Goal: Find specific page/section: Find specific page/section

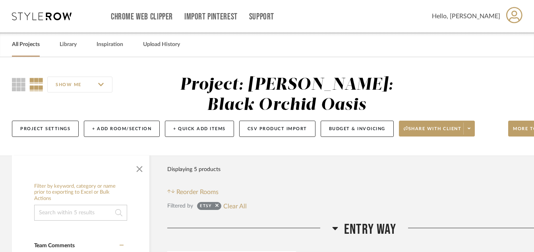
click at [29, 48] on link "All Projects" at bounding box center [26, 44] width 28 height 11
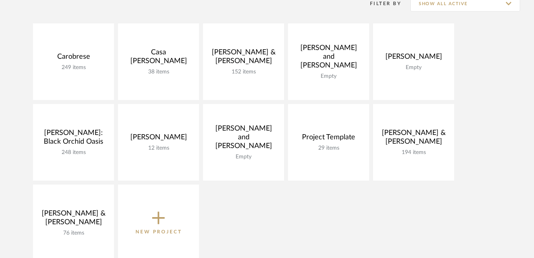
scroll to position [92, 0]
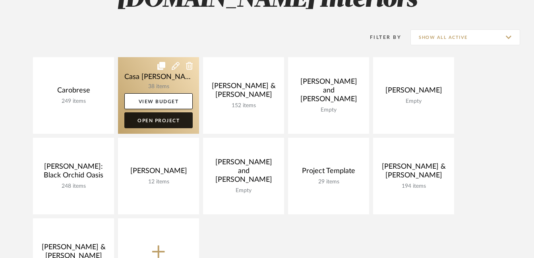
click at [160, 119] on link "Open Project" at bounding box center [158, 120] width 68 height 16
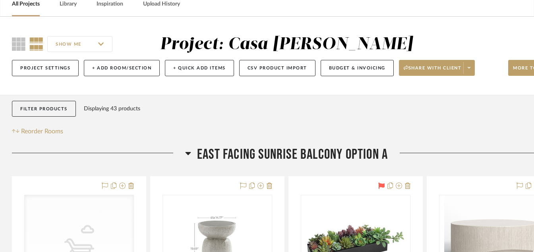
scroll to position [77, 0]
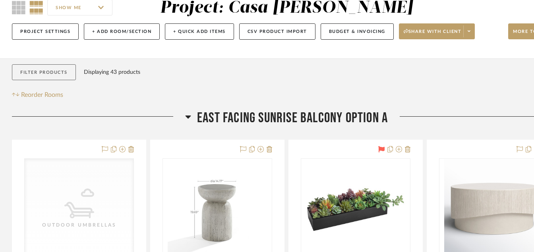
click at [49, 68] on button "Filter Products" at bounding box center [44, 72] width 64 height 16
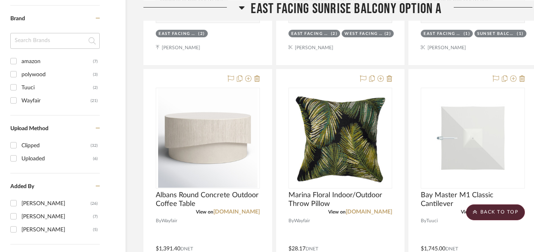
scroll to position [500, 38]
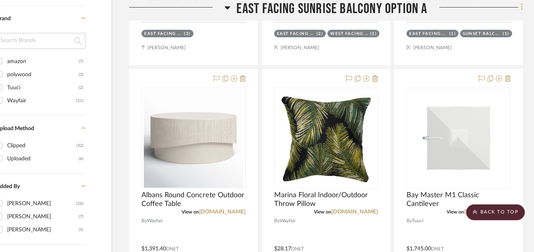
click at [522, 6] on icon at bounding box center [522, 7] width 2 height 9
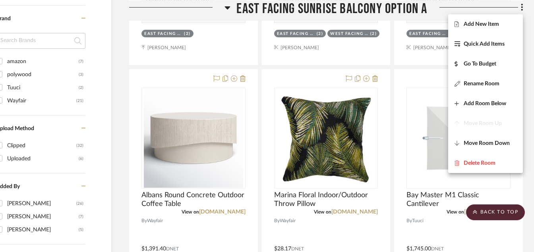
click at [528, 44] on div at bounding box center [267, 126] width 534 height 252
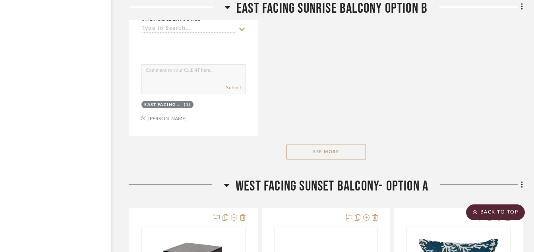
scroll to position [2170, 38]
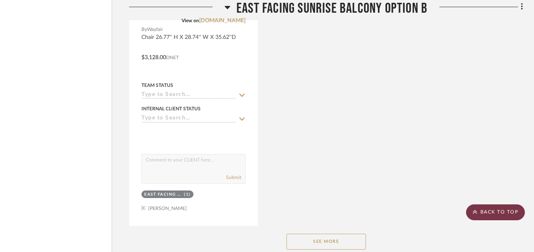
click at [476, 212] on icon at bounding box center [475, 212] width 4 height 5
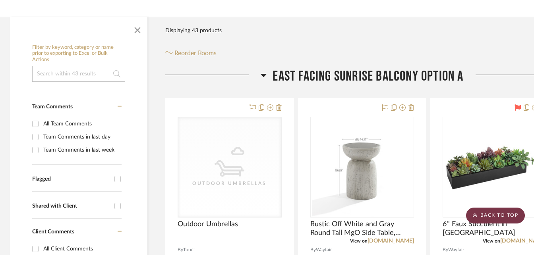
scroll to position [0, 0]
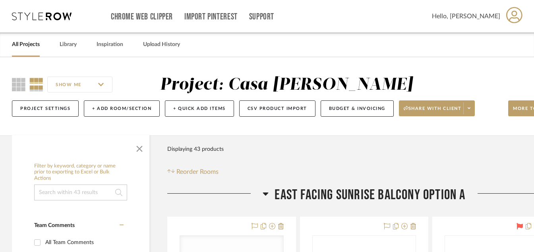
click at [19, 45] on link "All Projects" at bounding box center [26, 44] width 28 height 11
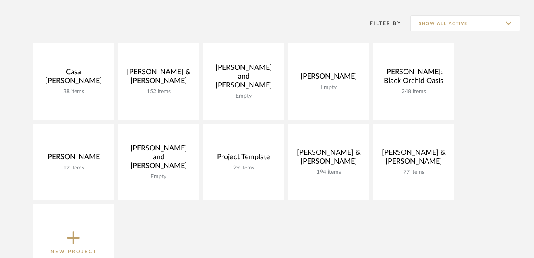
scroll to position [108, 0]
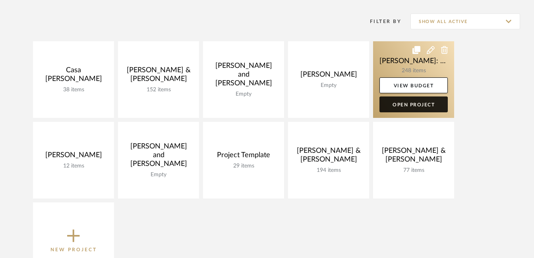
click at [419, 104] on link "Open Project" at bounding box center [414, 105] width 68 height 16
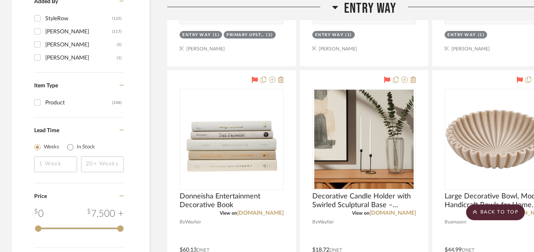
scroll to position [795, 0]
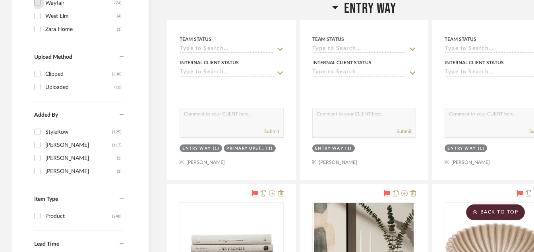
click at [36, 4] on input "Wayfair (74)" at bounding box center [37, 2] width 13 height 13
checkbox input "true"
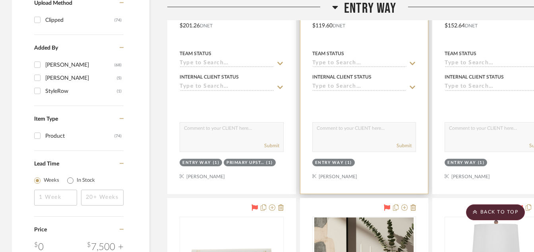
scroll to position [741, 0]
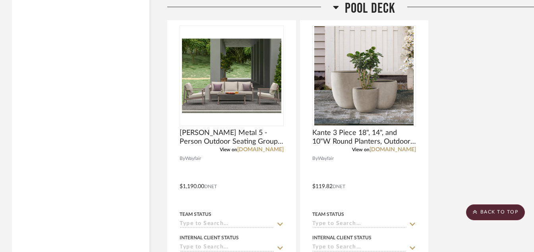
scroll to position [10376, 0]
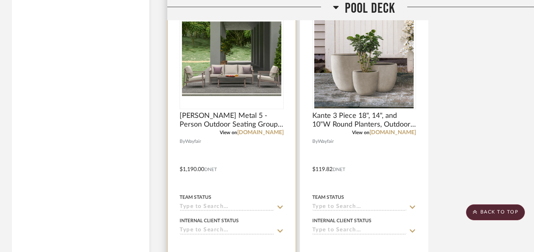
click at [0, 0] on img at bounding box center [0, 0] width 0 height 0
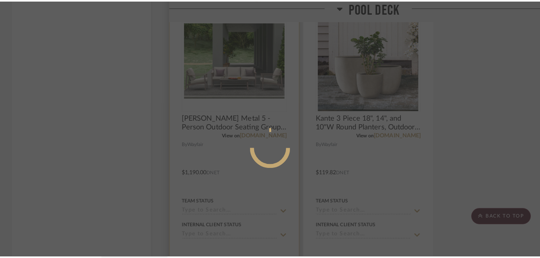
scroll to position [0, 0]
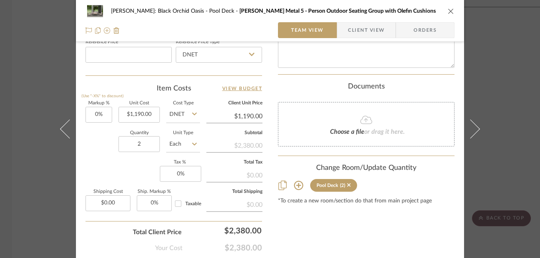
scroll to position [440, 0]
click at [450, 10] on icon "close" at bounding box center [451, 11] width 6 height 6
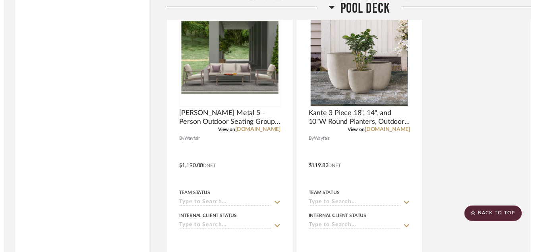
scroll to position [10376, 0]
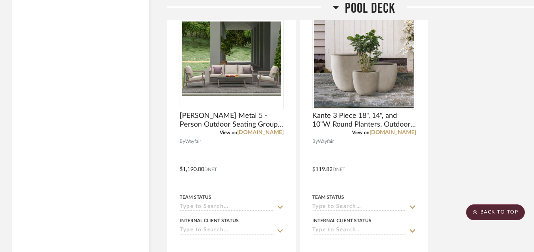
drag, startPoint x: 485, startPoint y: 212, endPoint x: 473, endPoint y: 221, distance: 14.9
drag, startPoint x: 473, startPoint y: 221, endPoint x: 476, endPoint y: 239, distance: 18.2
drag, startPoint x: 476, startPoint y: 239, endPoint x: 467, endPoint y: 46, distance: 192.6
drag, startPoint x: 467, startPoint y: 46, endPoint x: 481, endPoint y: 214, distance: 168.3
click at [481, 214] on scroll-to-top-button "BACK TO TOP" at bounding box center [495, 213] width 59 height 16
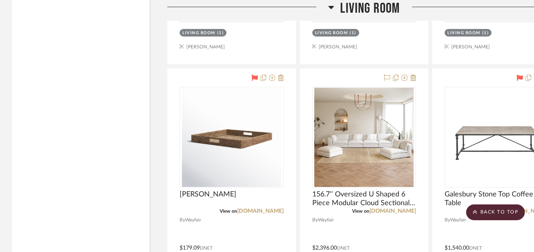
scroll to position [3207, 0]
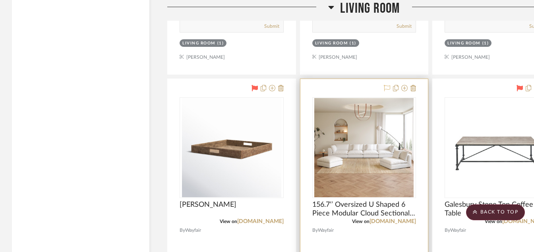
click at [386, 88] on icon at bounding box center [387, 88] width 6 height 6
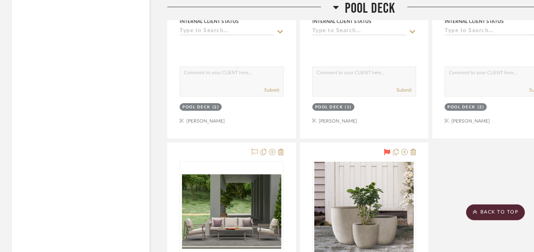
scroll to position [10291, 0]
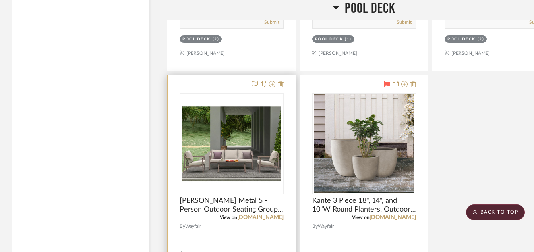
click at [221, 148] on img "0" at bounding box center [231, 143] width 99 height 99
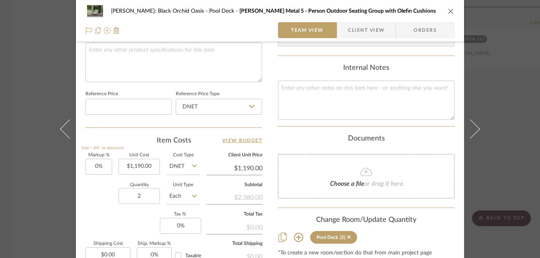
scroll to position [385, 0]
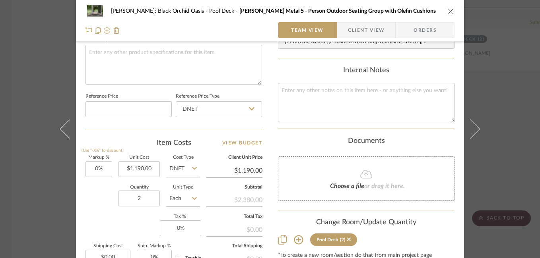
click at [448, 14] on icon "close" at bounding box center [451, 11] width 6 height 6
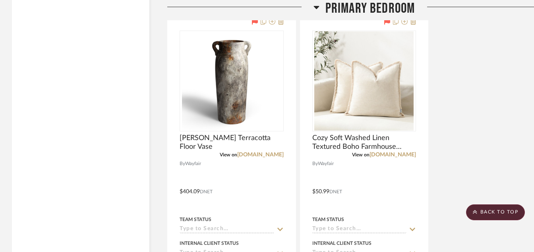
scroll to position [5236, 0]
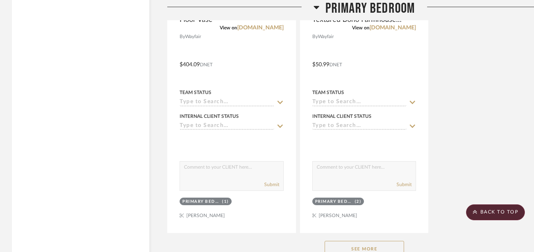
click at [336, 244] on button "See More" at bounding box center [365, 249] width 80 height 16
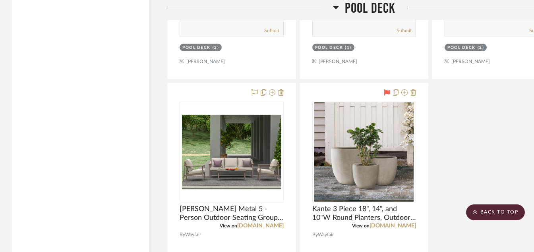
scroll to position [10617, 0]
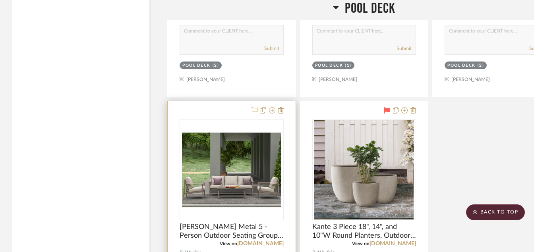
click at [253, 110] on icon at bounding box center [255, 110] width 6 height 6
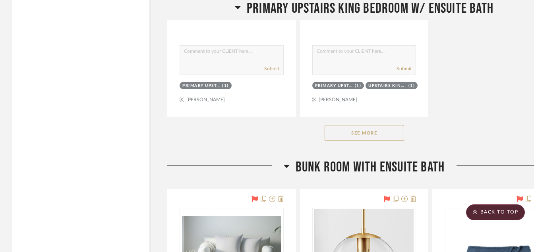
scroll to position [7564, 0]
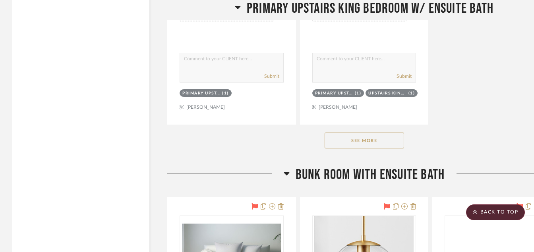
click at [338, 145] on button "See More" at bounding box center [365, 141] width 80 height 16
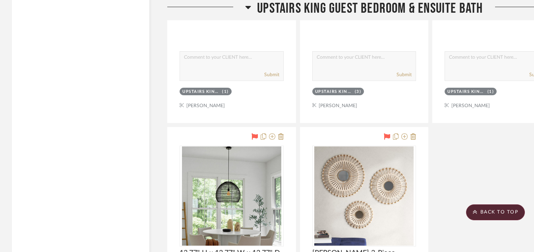
scroll to position [10299, 0]
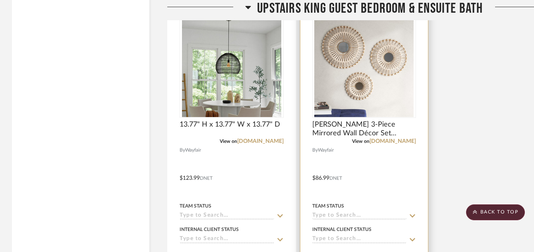
click at [0, 0] on img at bounding box center [0, 0] width 0 height 0
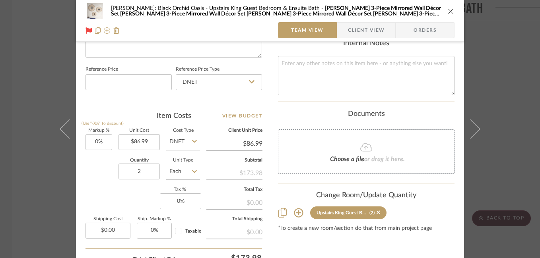
scroll to position [429, 0]
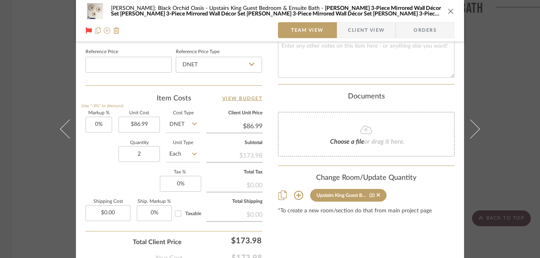
click at [448, 8] on icon "close" at bounding box center [451, 11] width 6 height 6
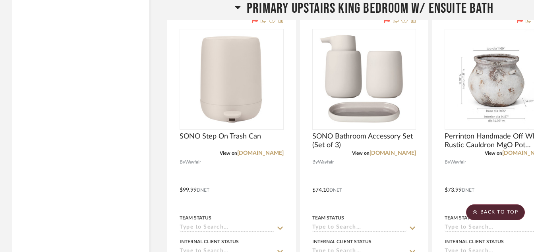
scroll to position [7692, 0]
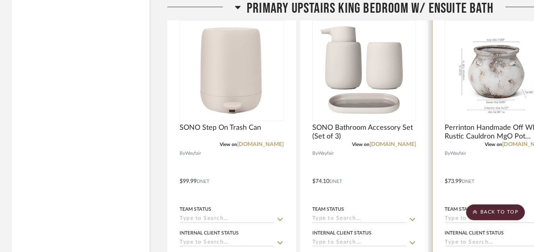
click at [497, 68] on img "0" at bounding box center [496, 70] width 99 height 99
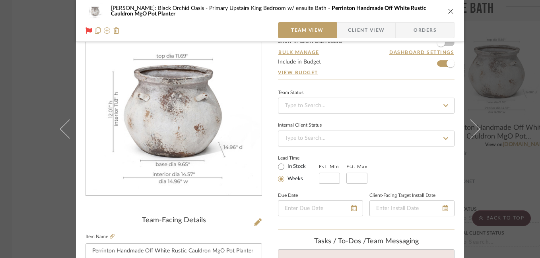
scroll to position [16, 0]
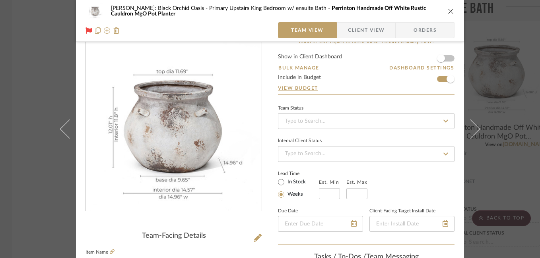
click at [447, 12] on button "close" at bounding box center [450, 11] width 7 height 7
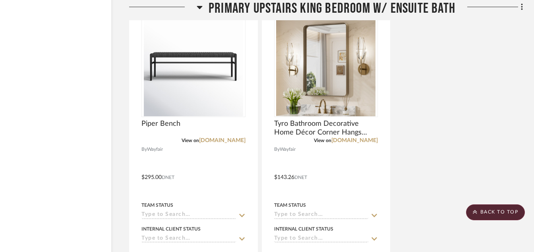
scroll to position [8066, 38]
